Goal: Transaction & Acquisition: Obtain resource

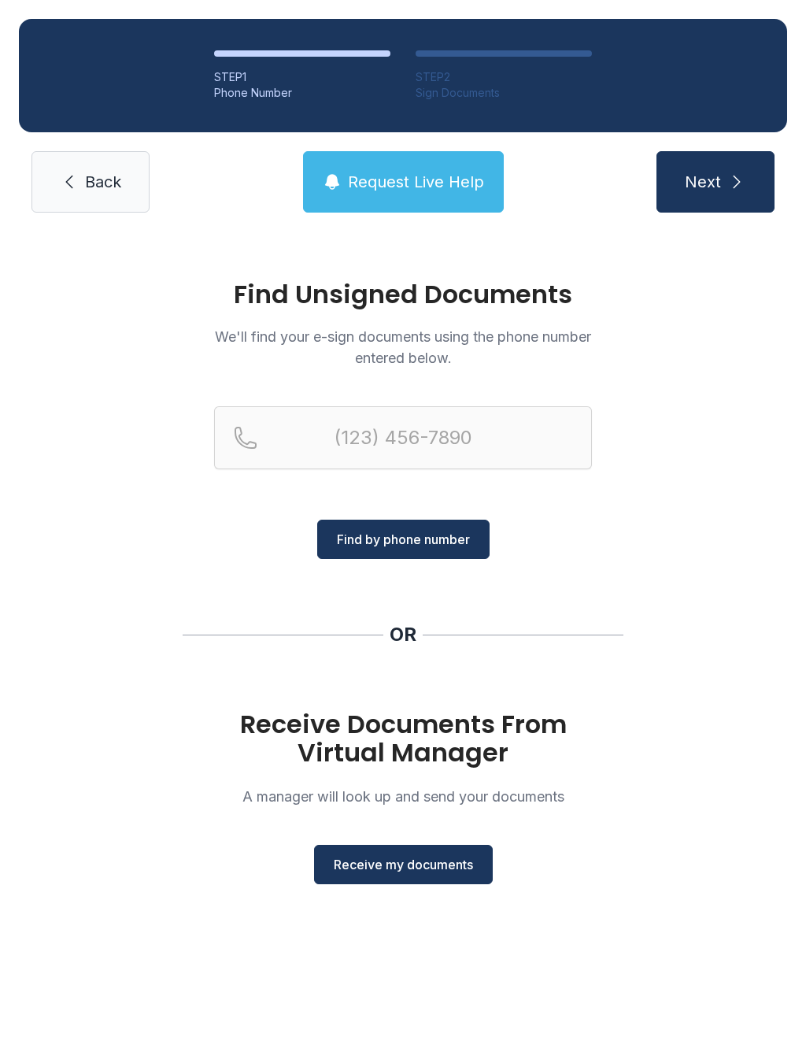
click at [387, 872] on span "Receive my documents" at bounding box center [403, 864] width 139 height 19
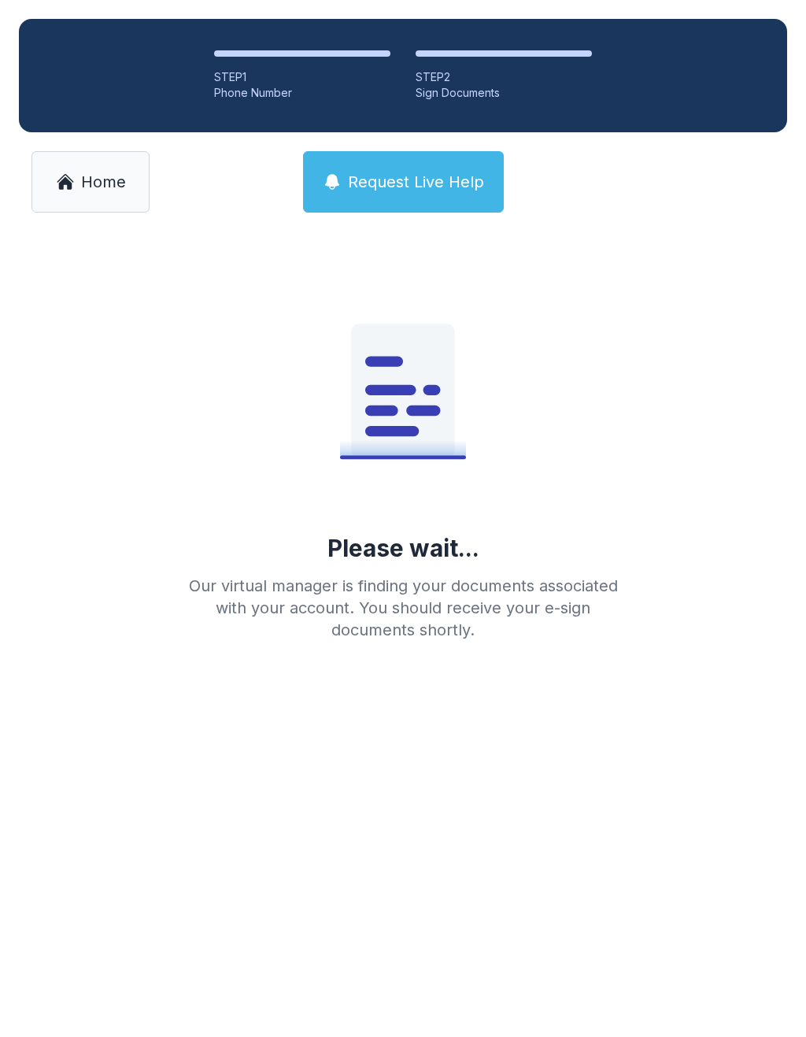
click at [330, 770] on main "Please wait... Our virtual manager is finding your documents associated with yo…" at bounding box center [403, 634] width 806 height 806
click at [560, 468] on div "Please wait... Our virtual manager is finding your documents associated with yo…" at bounding box center [403, 452] width 454 height 378
click at [428, 563] on div "Please wait... Our virtual manager is finding your documents associated with yo…" at bounding box center [403, 452] width 454 height 378
click at [426, 175] on span "Request Live Help" at bounding box center [416, 182] width 136 height 22
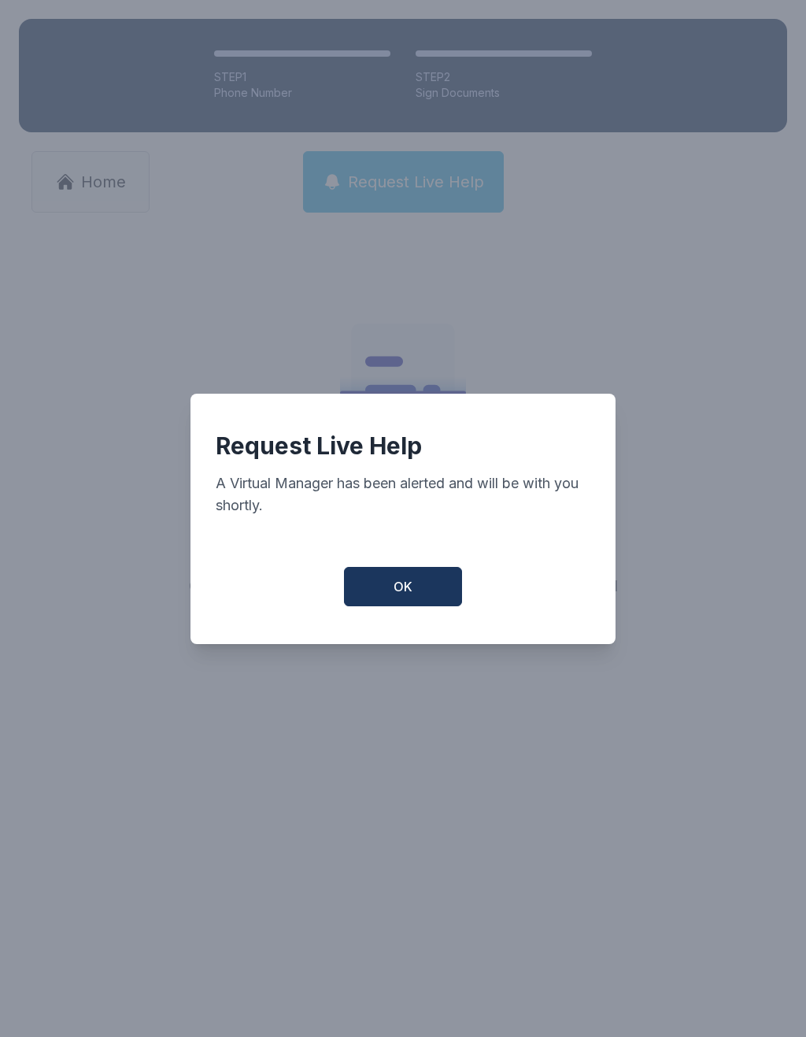
click at [413, 604] on button "OK" at bounding box center [403, 586] width 118 height 39
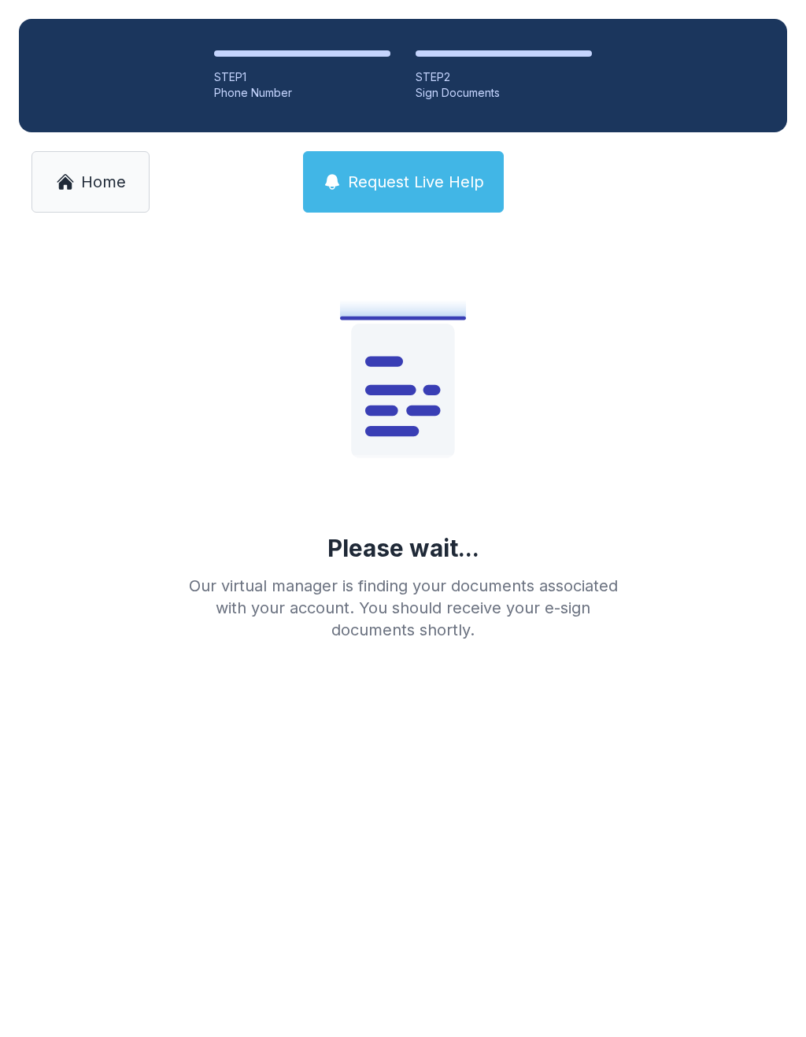
click at [282, 72] on div "STEP 1" at bounding box center [302, 77] width 176 height 16
click at [288, 67] on li "STEP 1 Phone Number" at bounding box center [302, 75] width 176 height 50
click at [407, 405] on icon at bounding box center [402, 391] width 103 height 134
click at [246, 87] on div "Phone Number" at bounding box center [302, 93] width 176 height 16
click at [90, 187] on span "Home" at bounding box center [103, 182] width 45 height 22
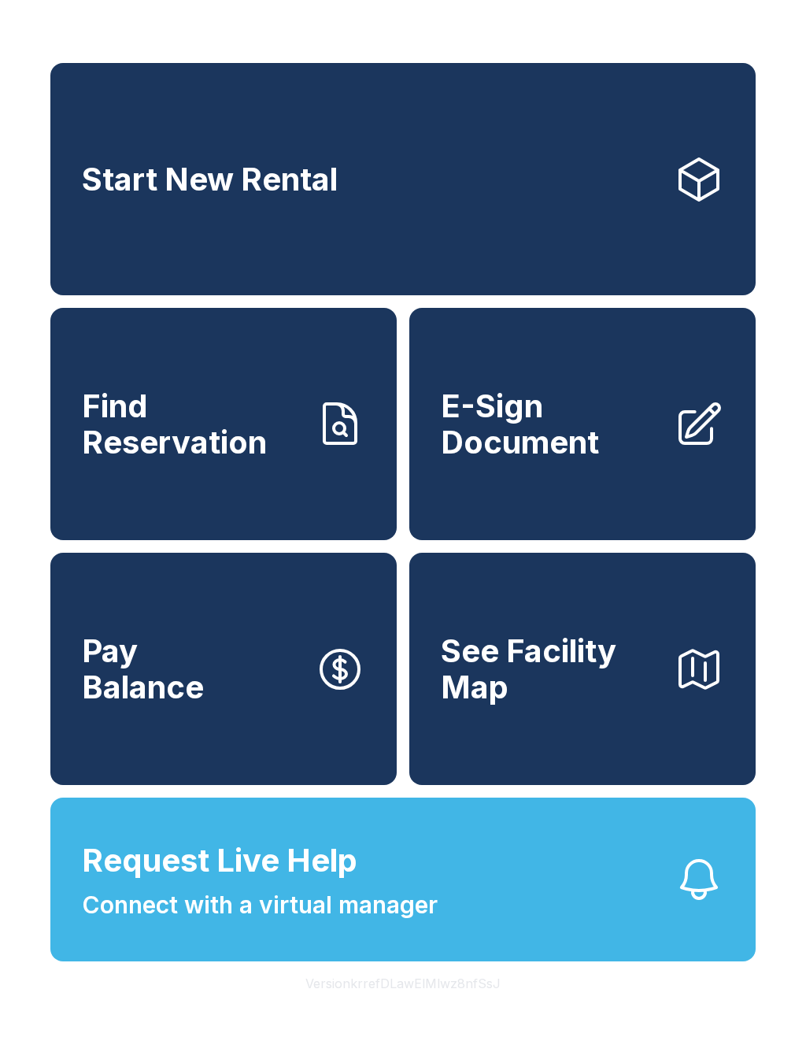
click at [588, 460] on span "E-Sign Document" at bounding box center [551, 424] width 220 height 72
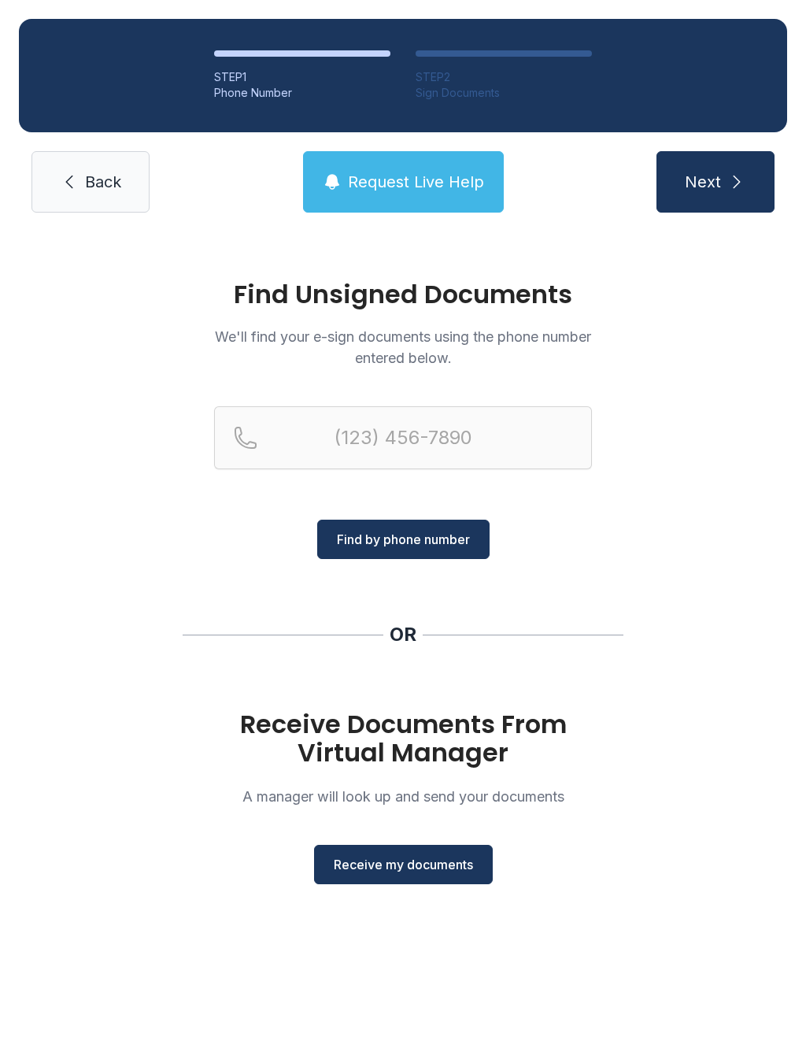
click at [404, 870] on span "Receive my documents" at bounding box center [403, 864] width 139 height 19
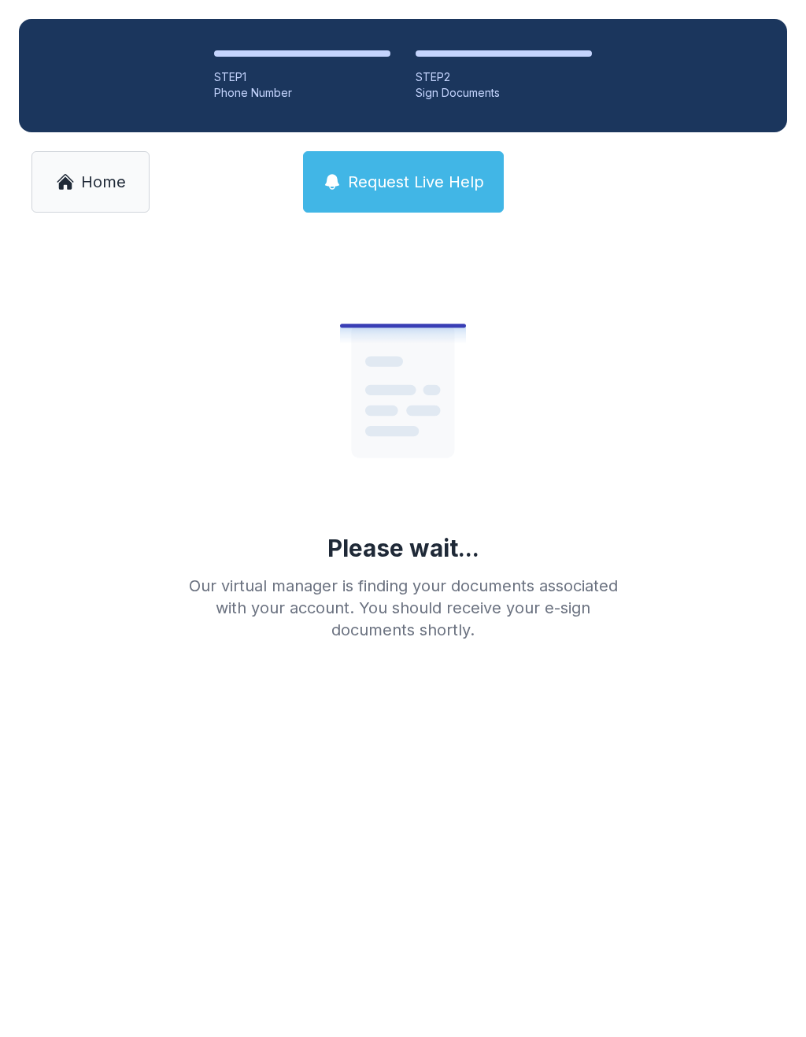
click at [414, 583] on div "Our virtual manager is finding your documents associated with your account. You…" at bounding box center [403, 608] width 454 height 66
click at [83, 194] on link "Home" at bounding box center [90, 181] width 118 height 61
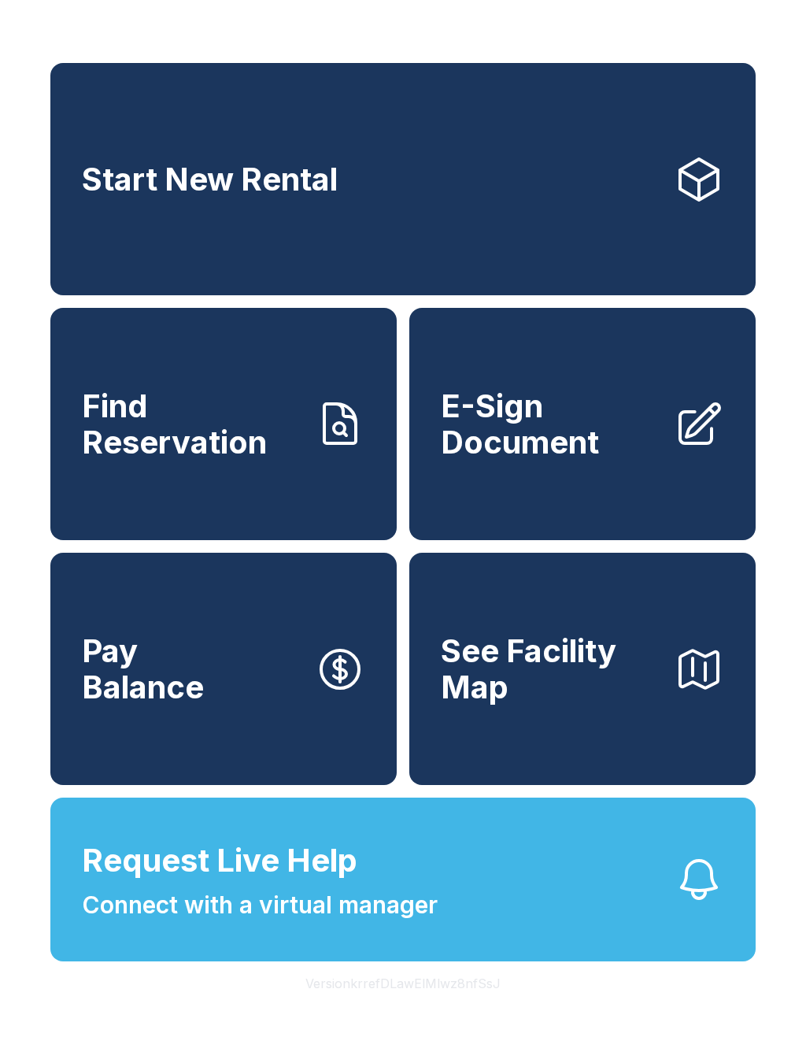
click at [604, 460] on span "E-Sign Document" at bounding box center [551, 424] width 220 height 72
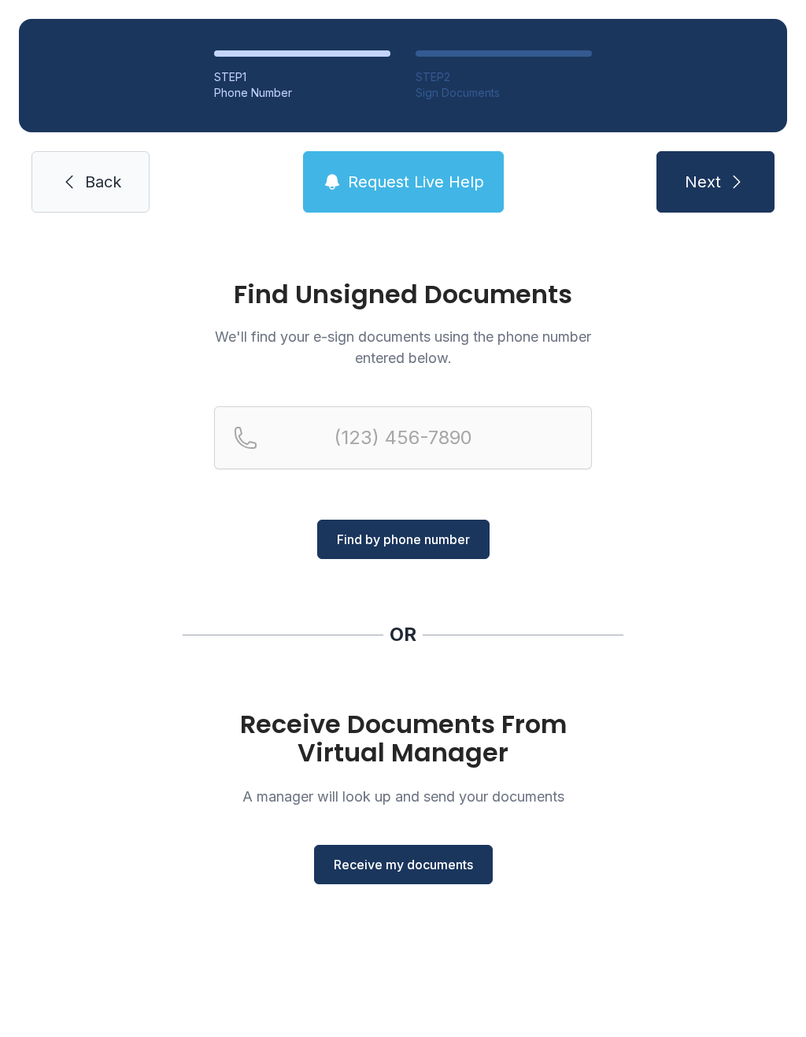
click at [72, 192] on link "Back" at bounding box center [90, 181] width 118 height 61
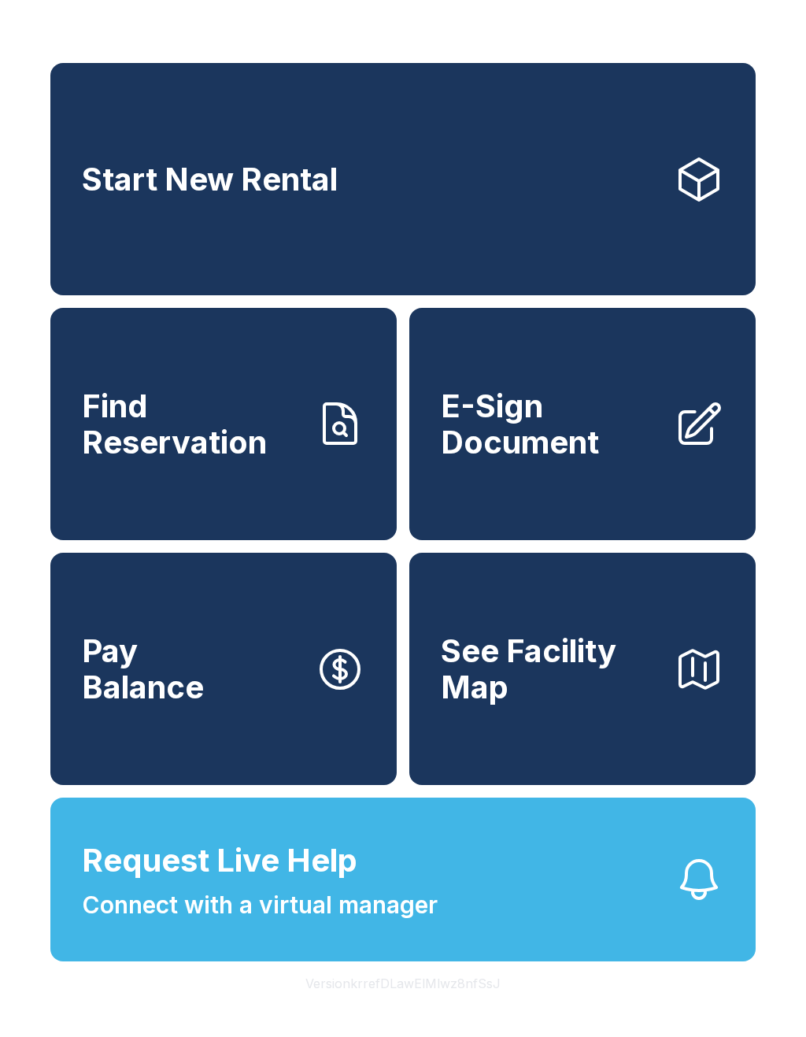
click at [626, 460] on span "E-Sign Document" at bounding box center [551, 424] width 220 height 72
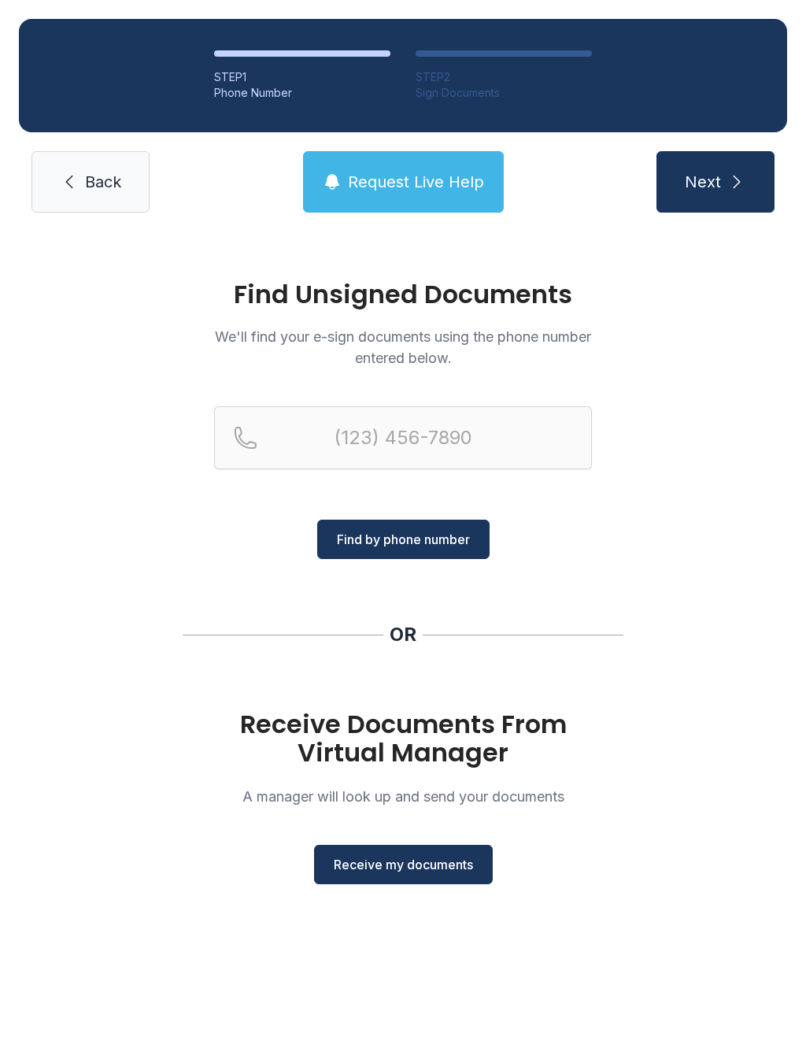
click at [723, 185] on button "Next" at bounding box center [716, 181] width 118 height 61
click at [288, 434] on input "(" at bounding box center [403, 437] width 378 height 63
click at [435, 530] on span "Find by phone number" at bounding box center [403, 539] width 133 height 19
click at [312, 436] on input "(" at bounding box center [403, 437] width 378 height 63
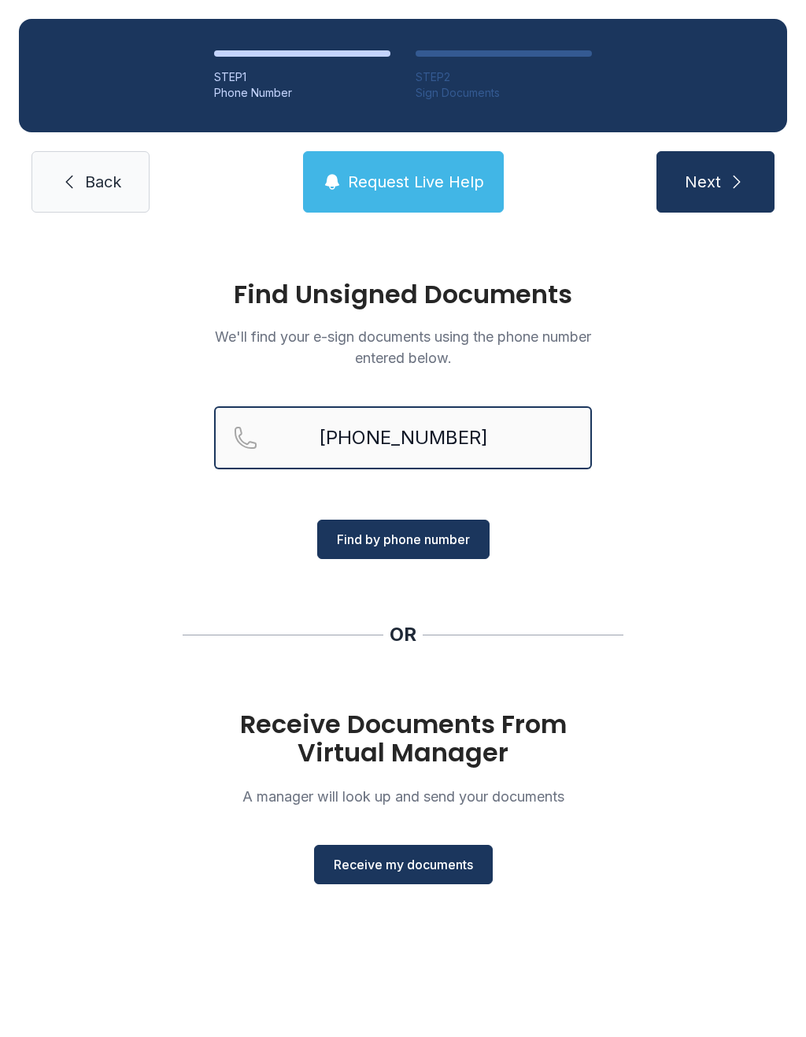
type input "[PHONE_NUMBER]"
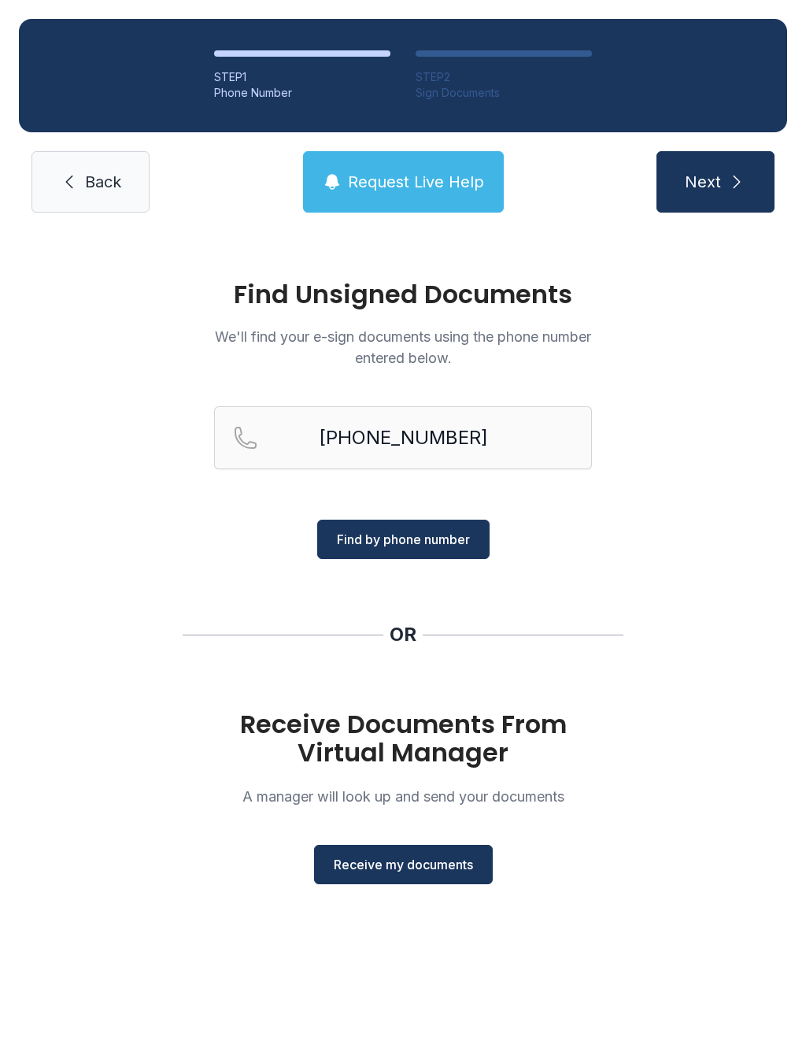
click at [742, 187] on icon "submit" at bounding box center [737, 181] width 19 height 19
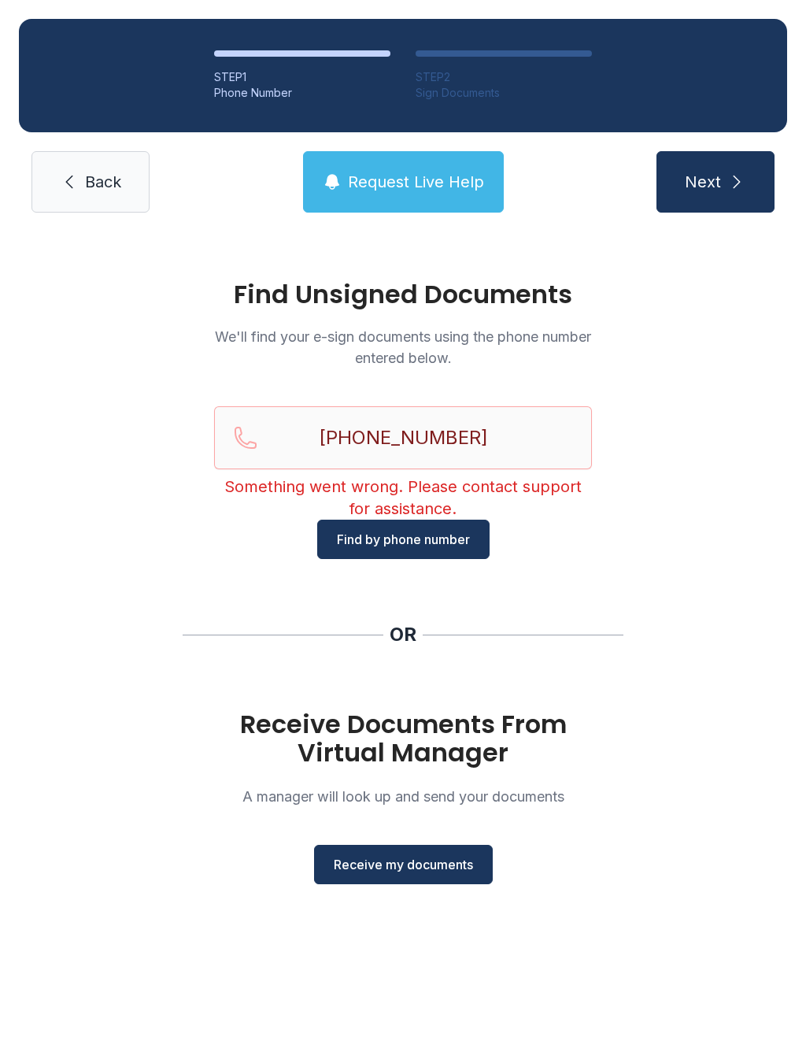
click at [413, 877] on button "Receive my documents" at bounding box center [403, 864] width 179 height 39
